Goal: Book appointment/travel/reservation

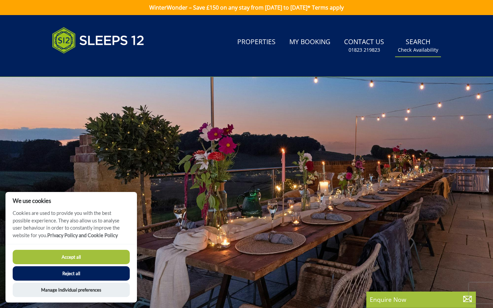
click at [415, 40] on link "Search Check Availability" at bounding box center [418, 46] width 46 height 22
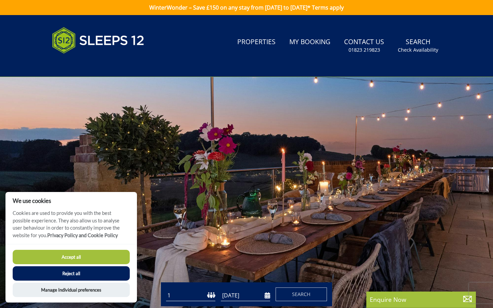
click at [96, 256] on button "Accept all" at bounding box center [71, 257] width 117 height 14
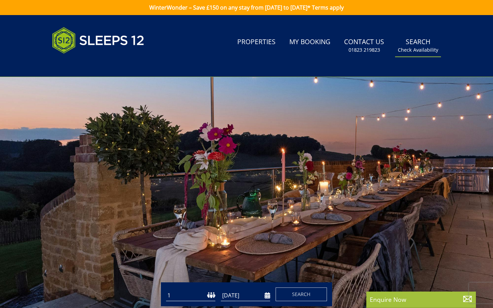
click at [418, 47] on small "Check Availability" at bounding box center [418, 50] width 40 height 7
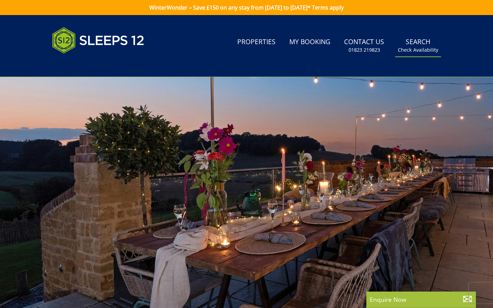
click at [413, 45] on link "Search Check Availability" at bounding box center [418, 46] width 46 height 22
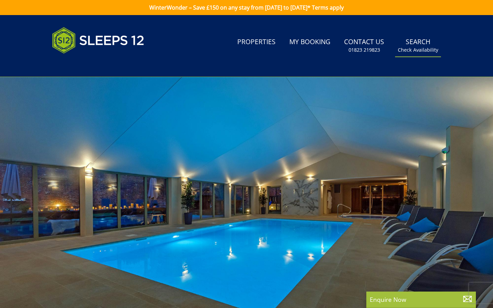
click at [411, 50] on small "Check Availability" at bounding box center [418, 50] width 40 height 7
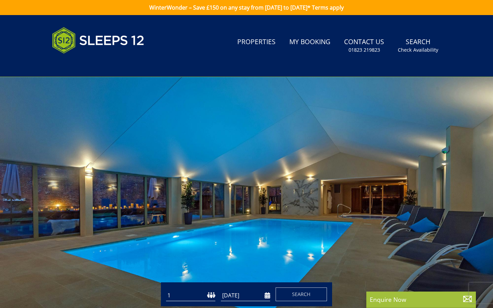
click at [195, 295] on select "1 2 3 4 5 6 7 8 9 10 11 12 13 14 15 16 17 18 19 20 21 22 23 24 25 26 27 28 29 3…" at bounding box center [190, 295] width 49 height 11
select select "11"
click at [166, 290] on select "1 2 3 4 5 6 7 8 9 10 11 12 13 14 15 16 17 18 19 20 21 22 23 24 25 26 27 28 29 3…" at bounding box center [190, 295] width 49 height 11
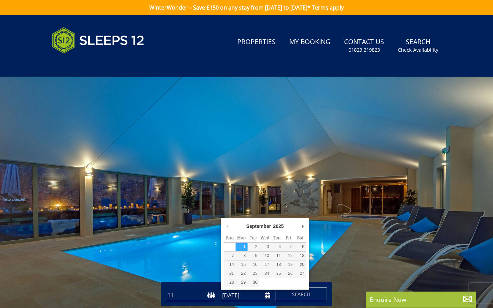
click at [266, 296] on input "[DATE]" at bounding box center [245, 295] width 49 height 11
type input "[DATE]"
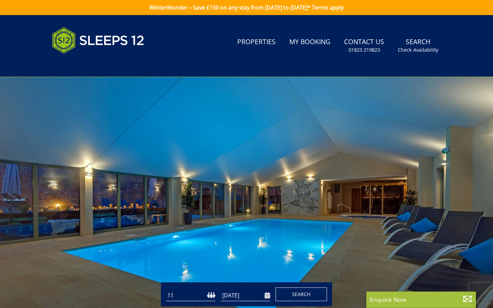
click at [289, 293] on button "Search" at bounding box center [301, 295] width 51 height 14
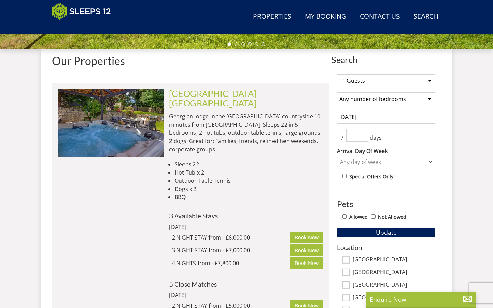
scroll to position [246, 0]
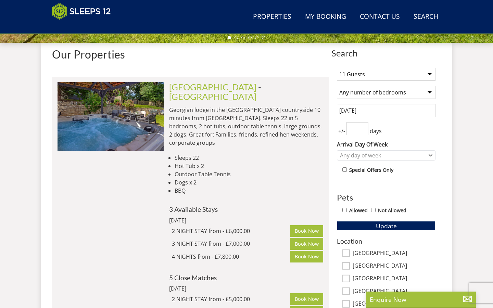
click at [345, 211] on input "Allowed" at bounding box center [344, 210] width 4 height 4
checkbox input "true"
click at [358, 153] on div "Any day of week" at bounding box center [382, 156] width 89 height 8
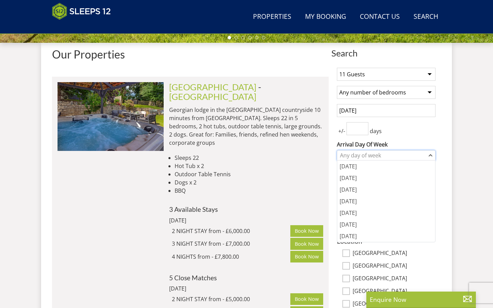
click at [358, 153] on div "Any day of week" at bounding box center [382, 156] width 89 height 8
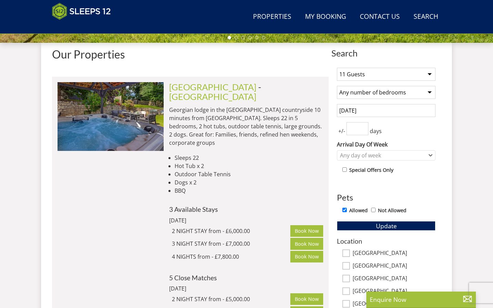
click at [358, 125] on input "number" at bounding box center [357, 128] width 22 height 13
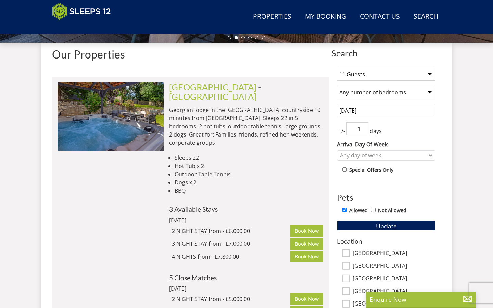
click at [363, 125] on input "1" at bounding box center [357, 128] width 22 height 13
click at [363, 125] on input "2" at bounding box center [357, 128] width 22 height 13
click at [364, 132] on input "1" at bounding box center [357, 128] width 22 height 13
type input "2"
click at [364, 126] on input "2" at bounding box center [357, 128] width 22 height 13
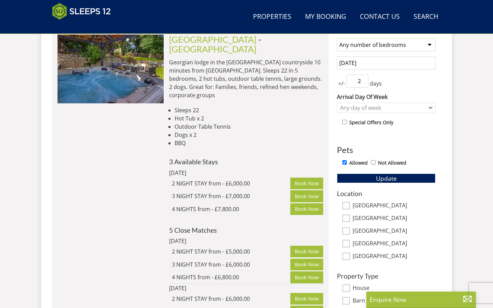
scroll to position [305, 0]
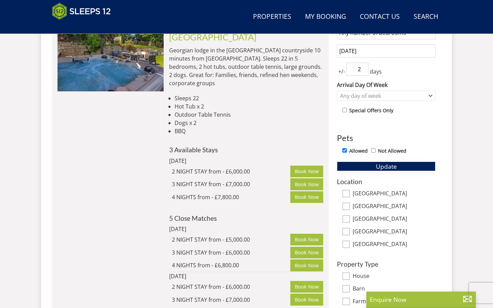
click at [364, 166] on button "Update" at bounding box center [386, 167] width 99 height 10
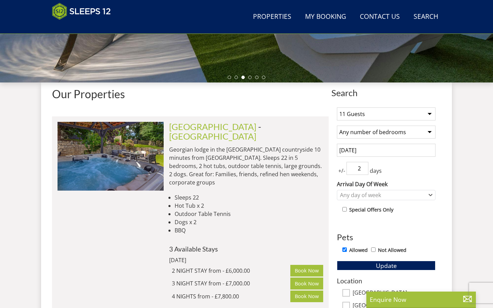
scroll to position [0, 0]
